Goal: Communication & Community: Answer question/provide support

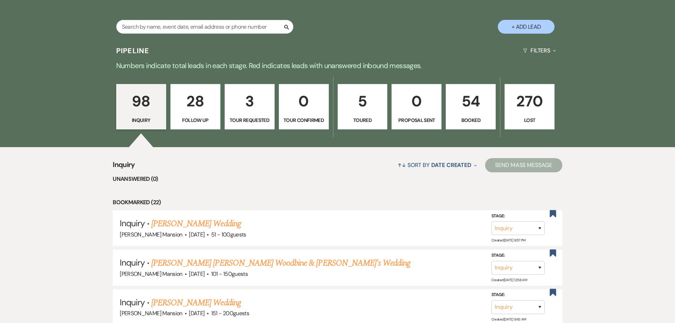
click at [464, 96] on p "54" at bounding box center [470, 101] width 41 height 24
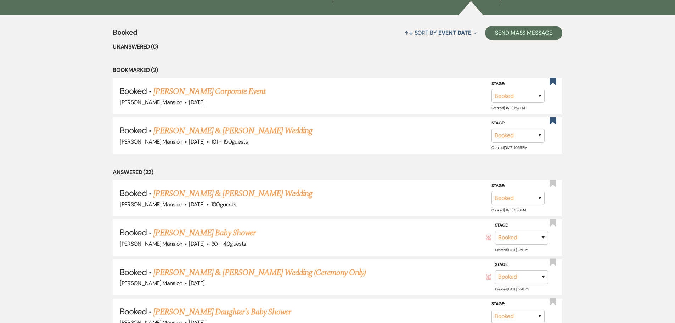
scroll to position [284, 0]
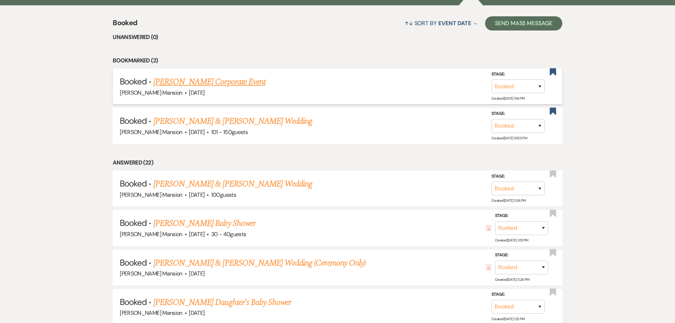
click at [253, 80] on link "[PERSON_NAME] Corporate Event" at bounding box center [209, 81] width 112 height 13
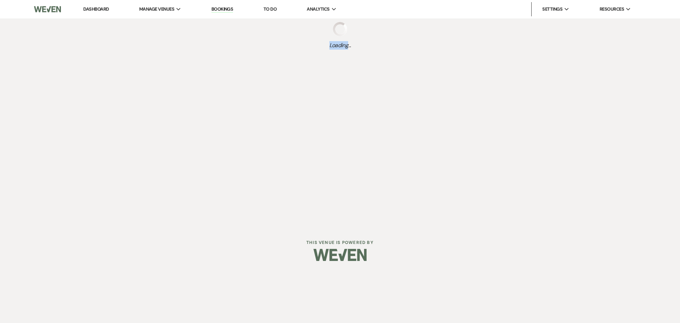
click at [253, 80] on div "Dashboard Manage Venues Expand [PERSON_NAME] Mansion Bookings To Do Analytics E…" at bounding box center [340, 113] width 680 height 226
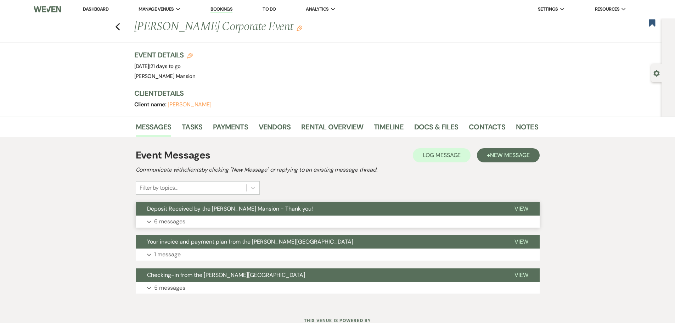
click at [172, 219] on p "6 messages" at bounding box center [169, 221] width 31 height 9
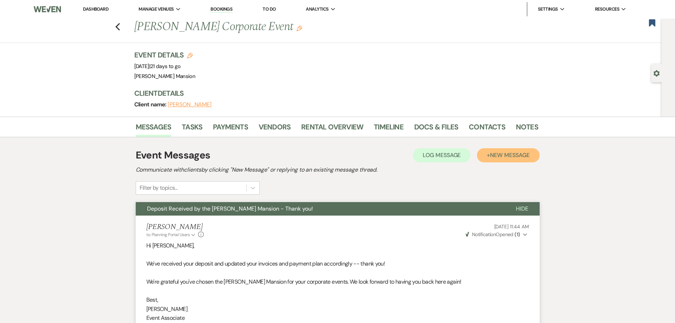
click at [516, 155] on span "New Message" at bounding box center [509, 154] width 39 height 7
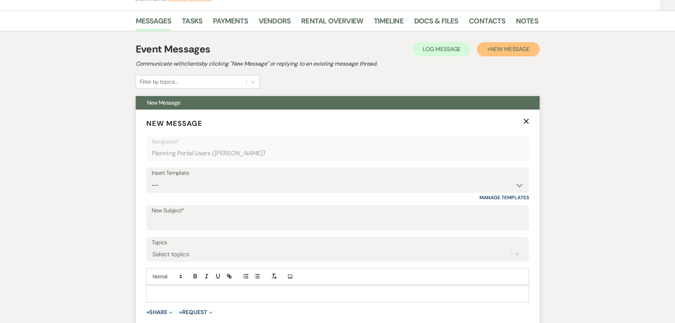
scroll to position [106, 0]
click at [166, 217] on input "New Subject*" at bounding box center [338, 222] width 372 height 14
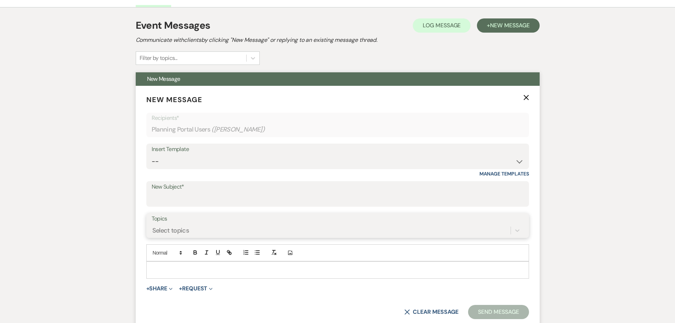
click at [158, 237] on div "Select topics" at bounding box center [338, 230] width 372 height 13
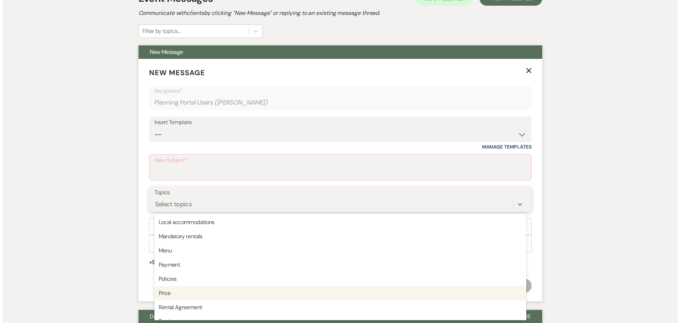
scroll to position [180, 0]
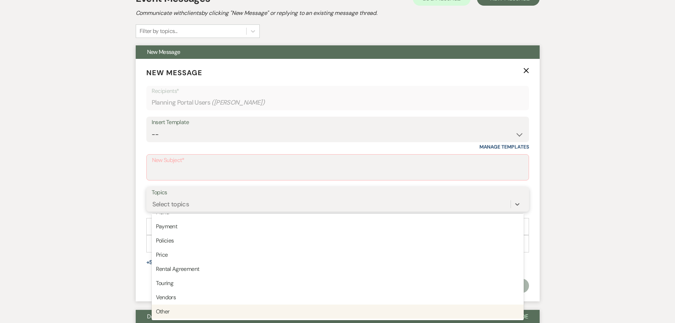
click at [165, 316] on div "Other" at bounding box center [338, 311] width 372 height 14
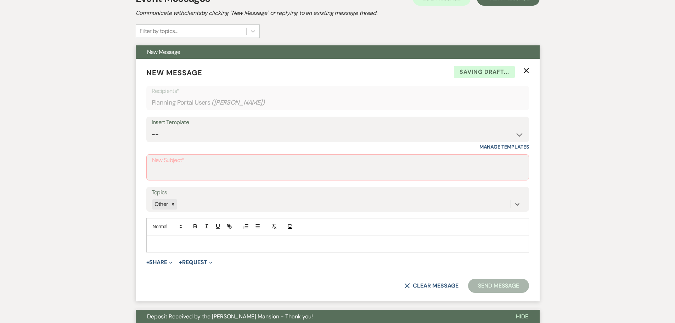
click at [155, 241] on p at bounding box center [337, 244] width 371 height 8
click at [185, 168] on input "New Subject*" at bounding box center [337, 173] width 371 height 14
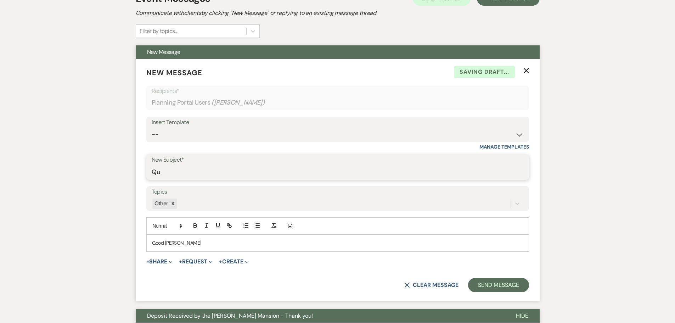
type input "Q"
type input "Proposals from Simply Delicious"
click at [192, 246] on p "Good [PERSON_NAME]" at bounding box center [337, 243] width 371 height 8
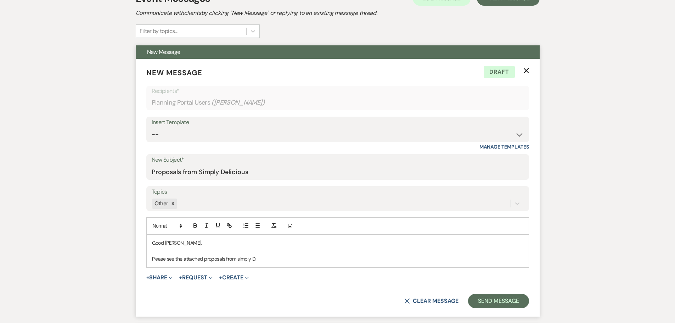
click at [161, 275] on button "+ Share Expand" at bounding box center [159, 278] width 27 height 6
click at [163, 287] on button "Doc Upload Documents" at bounding box center [195, 291] width 99 height 13
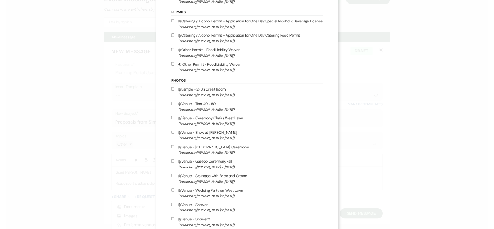
scroll to position [0, 0]
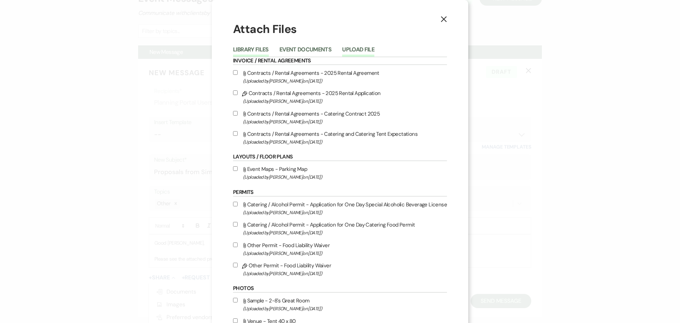
click at [360, 47] on button "Upload File" at bounding box center [358, 52] width 32 height 10
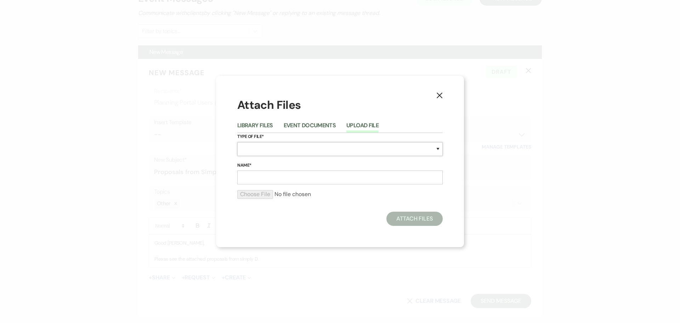
click at [254, 148] on select "Special Event Insurance Vendor Certificate of Insurance Contracts / Rental Agre…" at bounding box center [340, 149] width 206 height 14
click at [237, 142] on select "Special Event Insurance Vendor Certificate of Insurance Contracts / Rental Agre…" at bounding box center [340, 149] width 206 height 14
click at [440, 151] on select "Special Event Insurance Vendor Certificate of Insurance Contracts / Rental Agre…" at bounding box center [340, 149] width 206 height 14
click at [237, 142] on select "Special Event Insurance Vendor Certificate of Insurance Contracts / Rental Agre…" at bounding box center [340, 149] width 206 height 14
click at [263, 149] on select "Special Event Insurance Vendor Certificate of Insurance Contracts / Rental Agre…" at bounding box center [340, 149] width 206 height 14
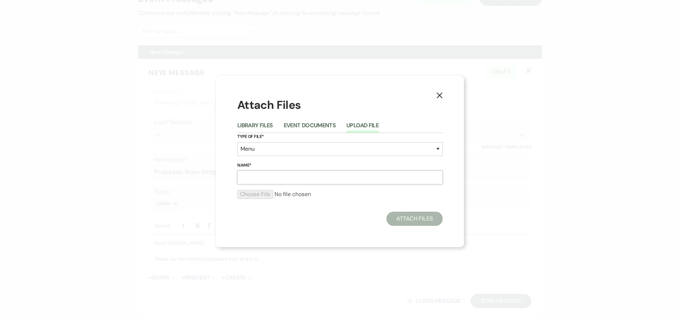
click at [265, 180] on input "Name*" at bounding box center [340, 177] width 206 height 14
click at [260, 151] on select "Special Event Insurance Vendor Certificate of Insurance Contracts / Rental Agre…" at bounding box center [340, 149] width 206 height 14
select select "0"
click at [237, 142] on select "Special Event Insurance Vendor Certificate of Insurance Contracts / Rental Agre…" at bounding box center [340, 149] width 206 height 14
click at [252, 180] on input "Name*" at bounding box center [340, 177] width 206 height 14
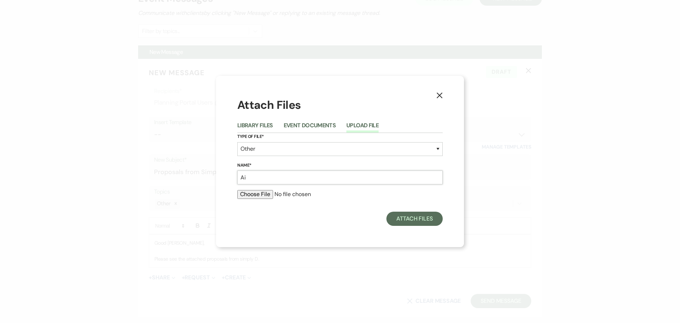
type input "A"
type input "Simply D Luncheon Proposal 1"
click at [246, 196] on input "file" at bounding box center [340, 194] width 206 height 9
type input "C:\fakepath\NAELA @ AWM - Simply Delicious Catering & Elms Cafe.html"
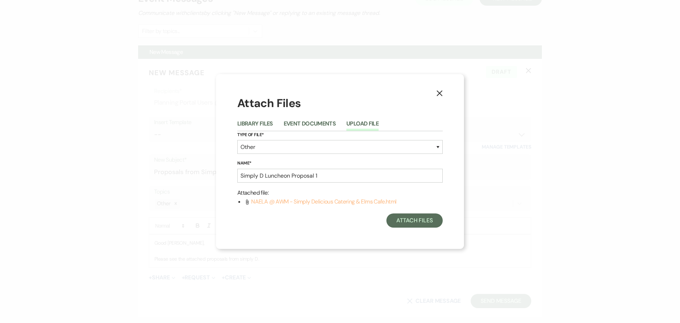
click at [357, 202] on span "NAELA @ AWM - Simply Delicious Catering & Elms Cafe.html" at bounding box center [323, 201] width 145 height 7
click at [248, 202] on use at bounding box center [247, 202] width 2 height 5
click at [403, 225] on button "Attach Files" at bounding box center [415, 220] width 56 height 14
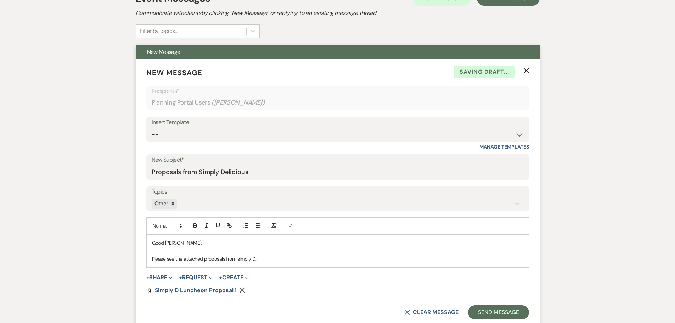
click at [219, 289] on span "Simply D Luncheon Proposal 1" at bounding box center [196, 289] width 82 height 7
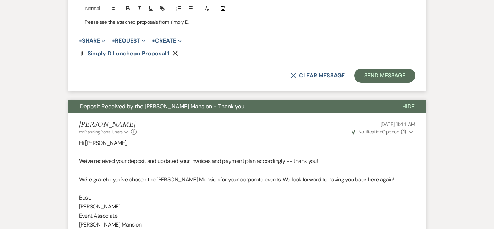
scroll to position [405, 0]
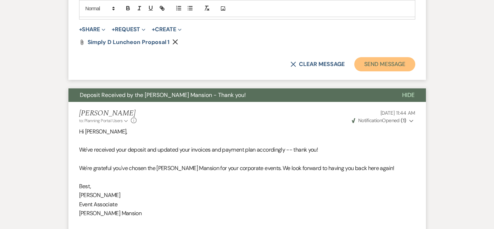
click at [386, 63] on button "Send Message" at bounding box center [384, 64] width 61 height 14
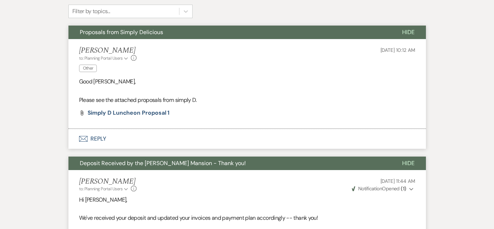
scroll to position [141, 0]
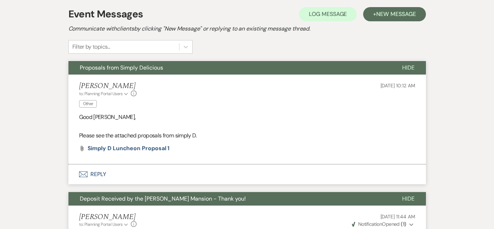
click at [85, 175] on icon "Envelope" at bounding box center [83, 174] width 9 height 6
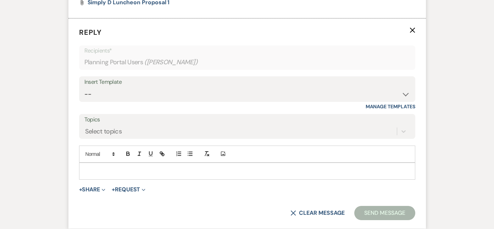
scroll to position [296, 0]
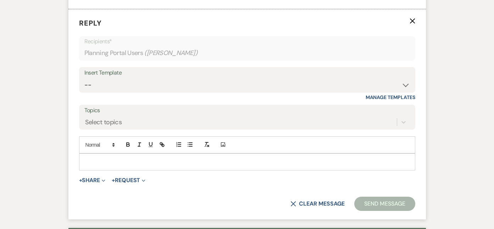
click at [94, 162] on p at bounding box center [247, 162] width 325 height 8
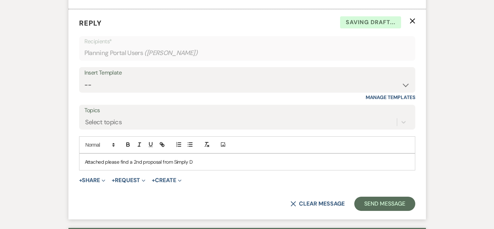
click at [134, 77] on div "Insert Template" at bounding box center [246, 73] width 325 height 10
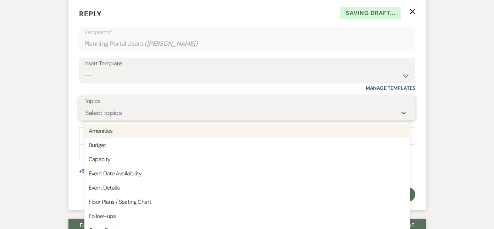
click at [132, 120] on div "Topics option Amenities focused, 1 of 20. 20 results available. Use Up and Down…" at bounding box center [247, 107] width 336 height 25
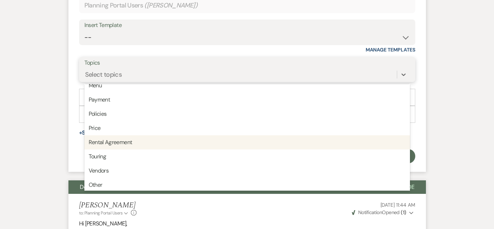
scroll to position [180, 0]
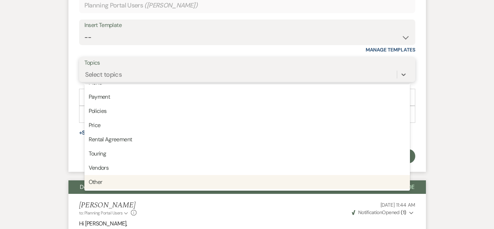
click at [106, 179] on div "Other" at bounding box center [246, 182] width 325 height 14
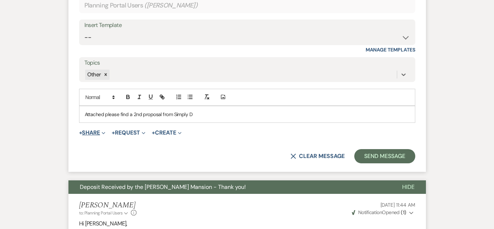
click at [91, 134] on button "+ Share Expand" at bounding box center [92, 133] width 27 height 6
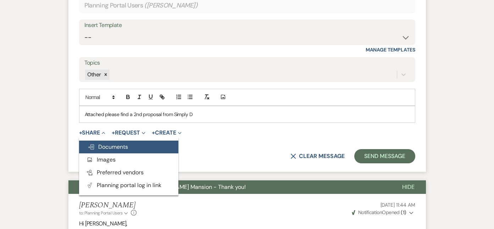
click at [95, 144] on span "Doc Upload Documents" at bounding box center [108, 146] width 40 height 7
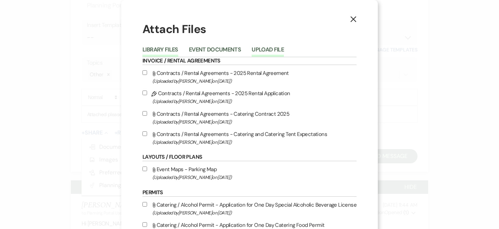
click at [258, 49] on button "Upload File" at bounding box center [268, 52] width 32 height 10
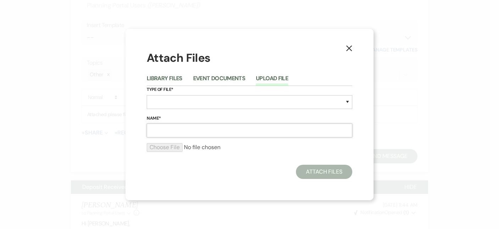
click at [187, 131] on input "Name*" at bounding box center [250, 130] width 206 height 14
click at [234, 130] on input "Simply D Luncheon Proposal 1" at bounding box center [250, 130] width 206 height 14
type input "Simply D Luncheon Proposal 2"
click at [179, 109] on div "Type of File* Special Event Insurance Vendor Certificate of Insurance Contracts…" at bounding box center [250, 100] width 206 height 29
click at [178, 103] on select "Special Event Insurance Vendor Certificate of Insurance Contracts / Rental Agre…" at bounding box center [250, 102] width 206 height 14
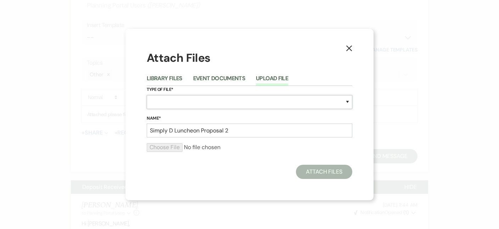
select select "0"
click at [147, 95] on select "Special Event Insurance Vendor Certificate of Insurance Contracts / Rental Agre…" at bounding box center [250, 102] width 206 height 14
click at [159, 145] on input "file" at bounding box center [250, 147] width 206 height 9
type input "C:\fakepath\NAELA @ AWM - Simply Delicious Catering & Elms Cafe 2.html"
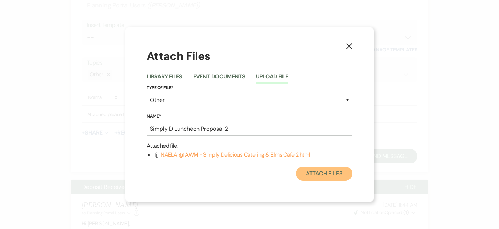
click at [315, 175] on button "Attach Files" at bounding box center [324, 173] width 56 height 14
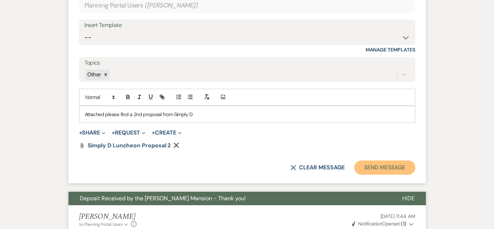
click at [396, 166] on button "Send Message" at bounding box center [384, 167] width 61 height 14
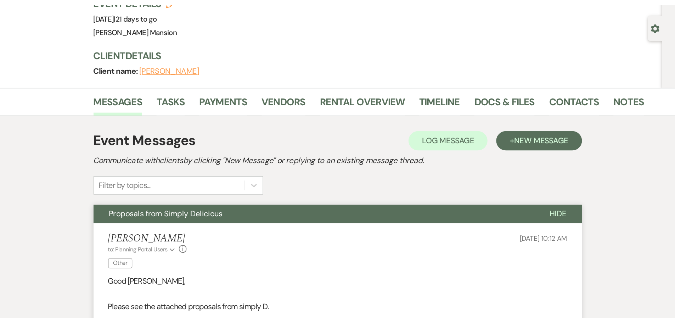
scroll to position [0, 0]
